Goal: Find specific page/section: Find specific page/section

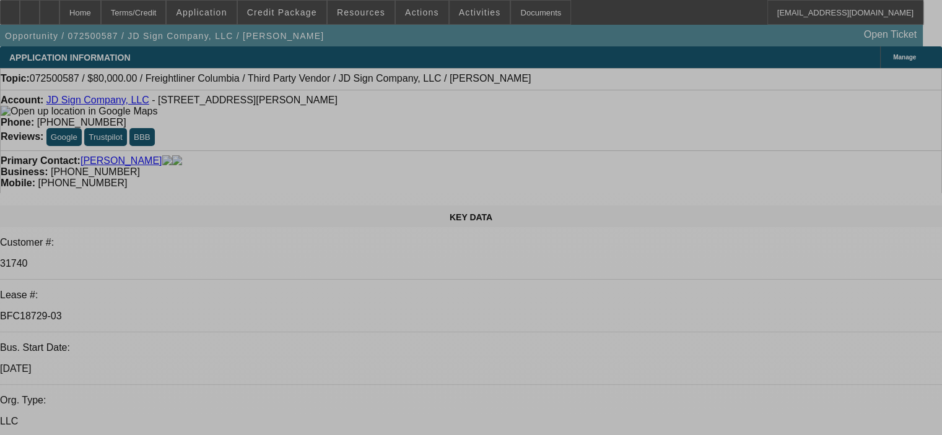
select select "0"
select select "2"
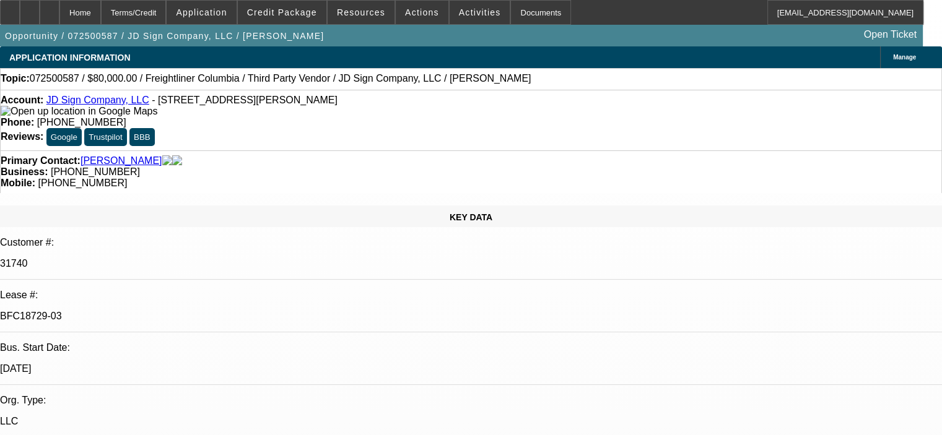
select select "0"
select select "6"
select select "0"
select select "2"
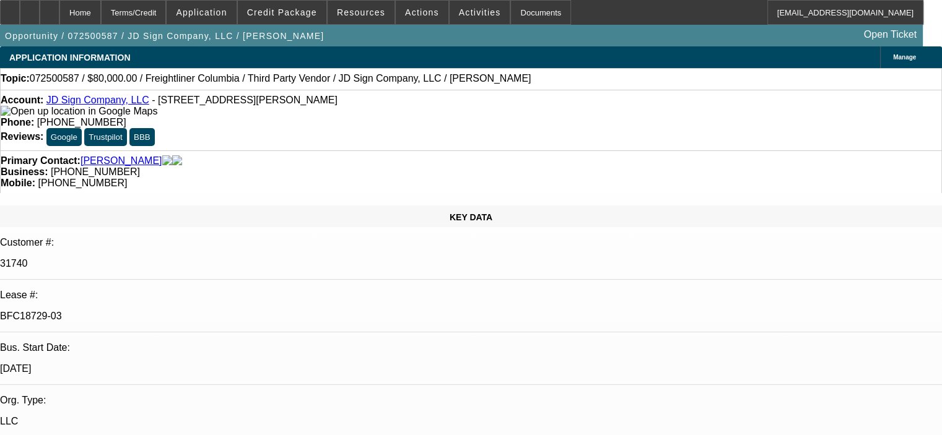
select select "0"
select select "6"
select select "0"
select select "2"
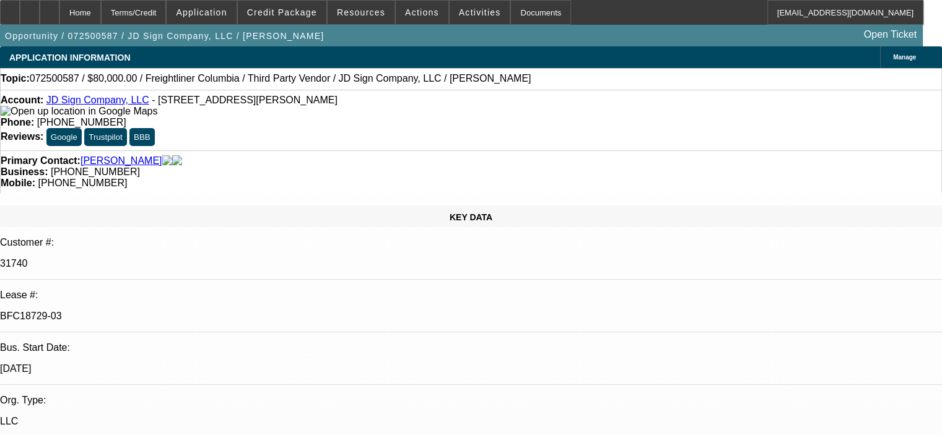
select select "0"
select select "6"
select select "0"
select select "2"
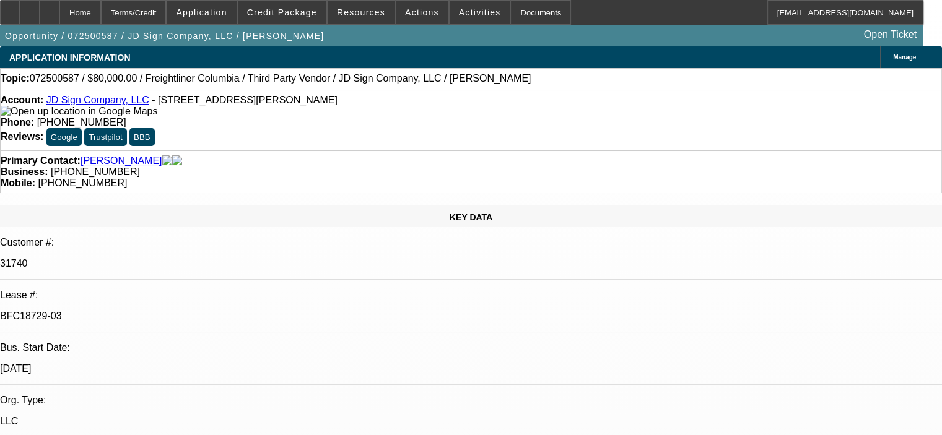
select select "0"
select select "6"
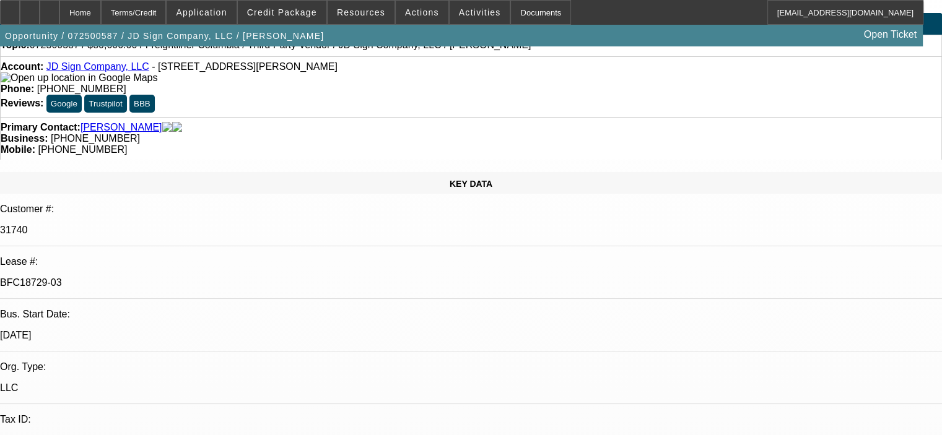
scroll to position [62, 0]
